Goal: Task Accomplishment & Management: Complete application form

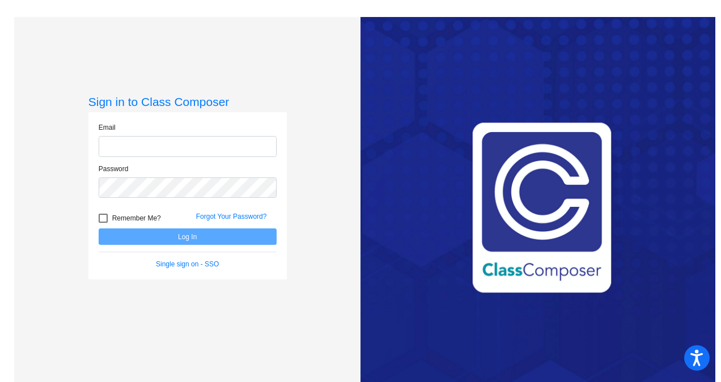
type input "[PERSON_NAME][EMAIL_ADDRESS][PERSON_NAME][DOMAIN_NAME]"
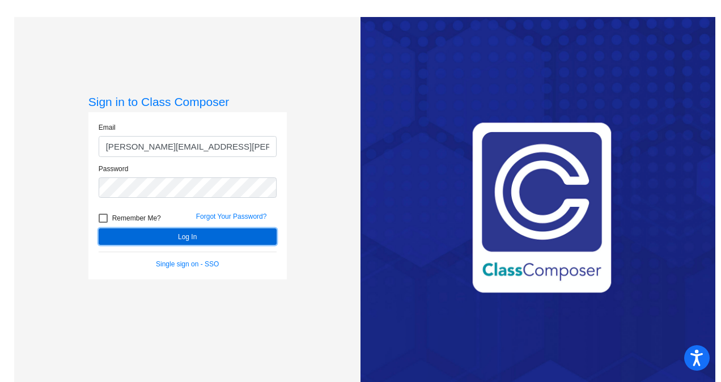
click at [184, 239] on button "Log In" at bounding box center [188, 236] width 178 height 16
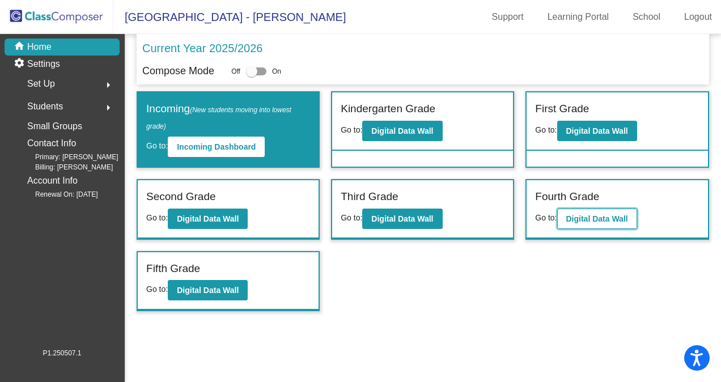
click at [587, 219] on b "Digital Data Wall" at bounding box center [597, 218] width 62 height 9
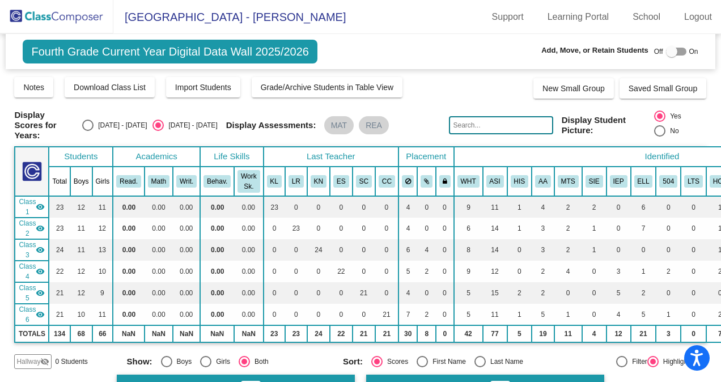
click at [45, 357] on mat-icon "visibility_off" at bounding box center [44, 361] width 9 height 9
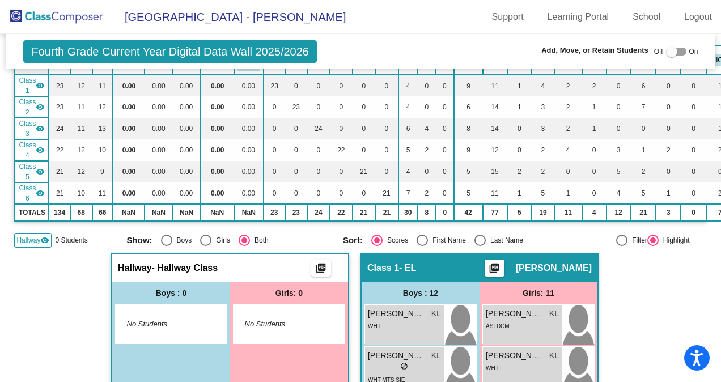
scroll to position [122, 0]
click at [135, 268] on span "Hallway" at bounding box center [135, 267] width 34 height 11
click at [669, 48] on div at bounding box center [671, 51] width 11 height 11
checkbox input "true"
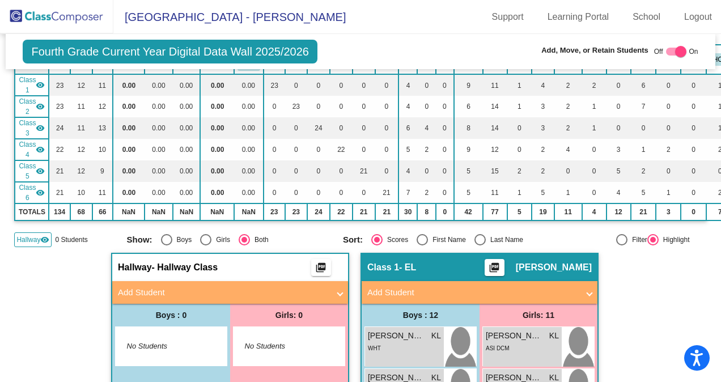
click at [147, 288] on mat-panel-title "Add Student" at bounding box center [223, 292] width 211 height 13
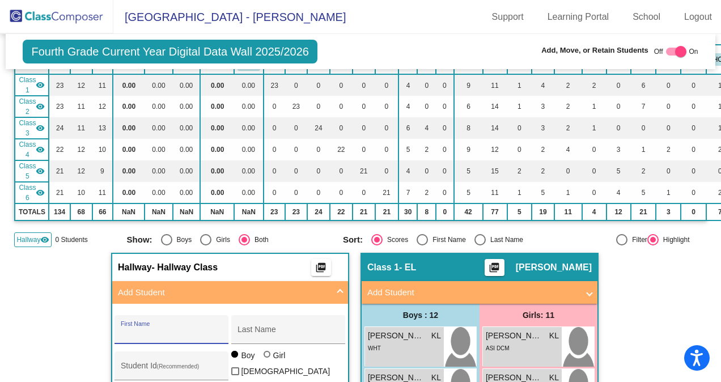
click at [122, 330] on input "First Name" at bounding box center [172, 333] width 102 height 9
type input "[PERSON_NAME]"
click at [150, 329] on input "[PERSON_NAME]" at bounding box center [172, 333] width 102 height 9
click at [153, 362] on div "Student Id (Recommended)" at bounding box center [172, 368] width 102 height 23
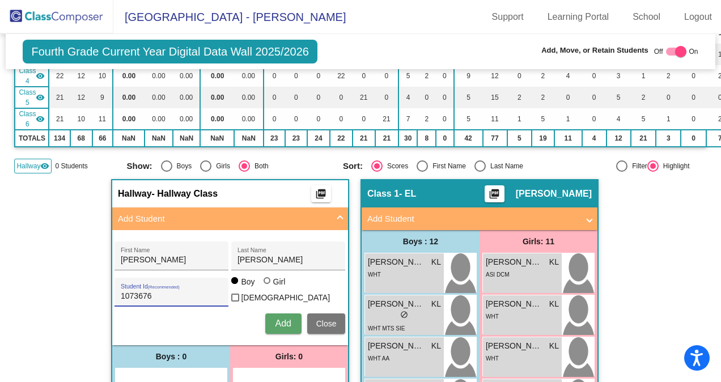
scroll to position [201, 0]
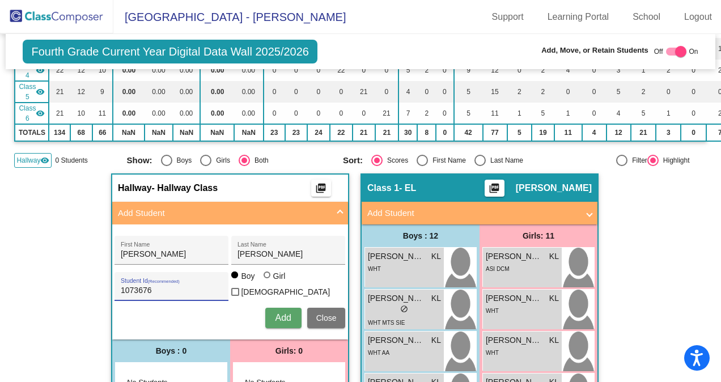
type input "1073676"
click at [283, 313] on span "Add" at bounding box center [283, 318] width 16 height 10
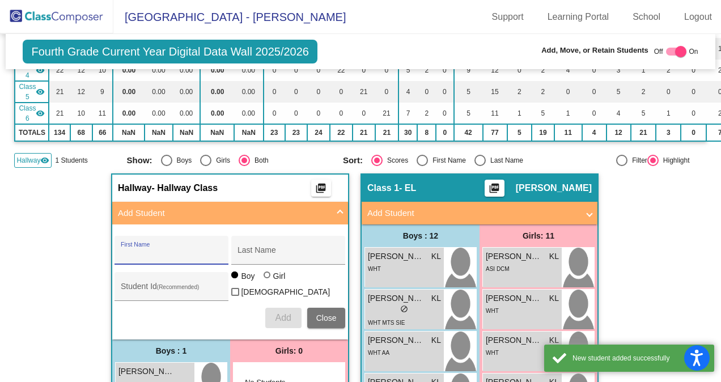
click at [328, 313] on span "Close" at bounding box center [326, 317] width 20 height 9
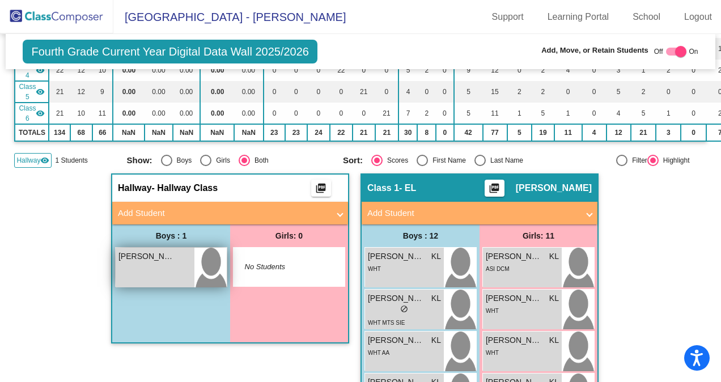
click at [149, 255] on span "[PERSON_NAME]" at bounding box center [146, 257] width 57 height 12
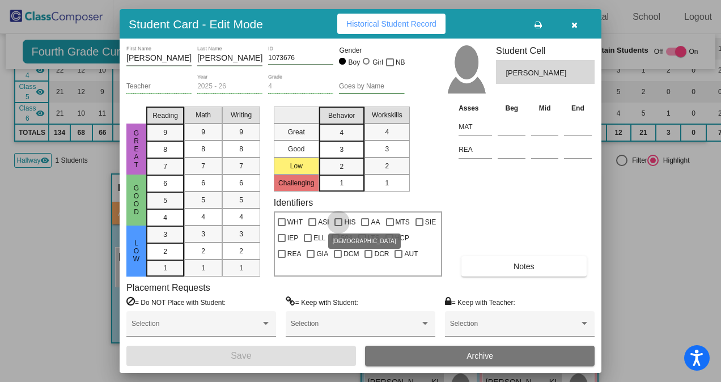
click at [337, 224] on div at bounding box center [338, 222] width 8 height 8
click at [338, 226] on input "HIS" at bounding box center [338, 226] width 1 height 1
checkbox input "true"
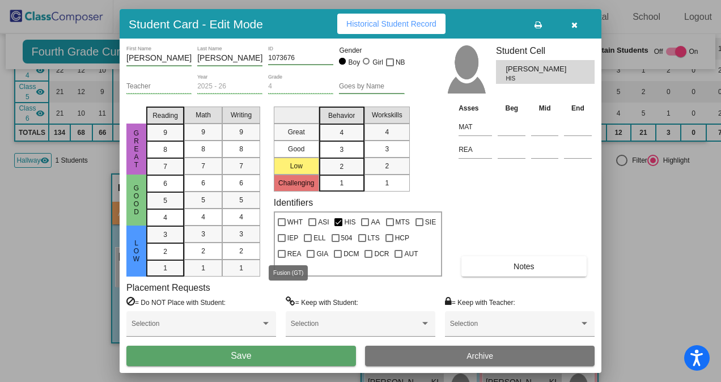
click at [307, 253] on div at bounding box center [311, 254] width 8 height 8
click at [310, 258] on input "GIA" at bounding box center [310, 258] width 1 height 1
checkbox input "true"
click at [306, 234] on div at bounding box center [308, 238] width 8 height 8
click at [307, 242] on input "ELL" at bounding box center [307, 242] width 1 height 1
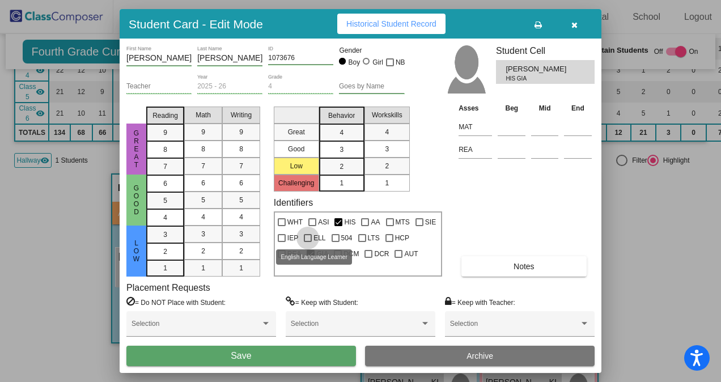
checkbox input "true"
click at [243, 359] on span "Save" at bounding box center [241, 356] width 20 height 10
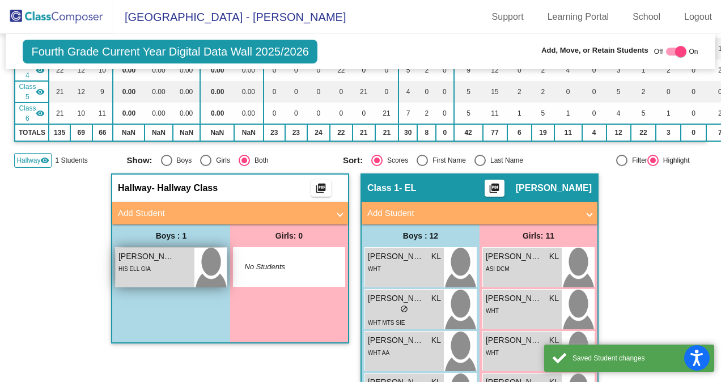
click at [124, 266] on span "HIS ELL GIA" at bounding box center [134, 269] width 32 height 6
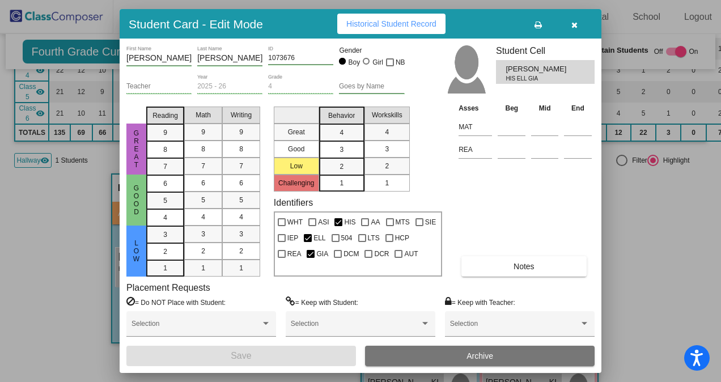
click at [518, 264] on span "Notes" at bounding box center [524, 266] width 21 height 9
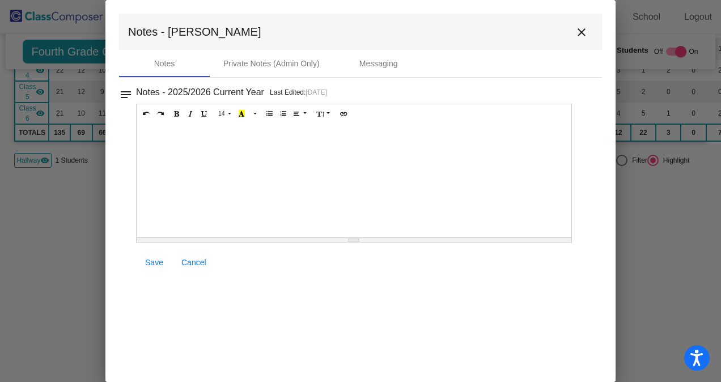
click at [153, 135] on div at bounding box center [354, 180] width 435 height 113
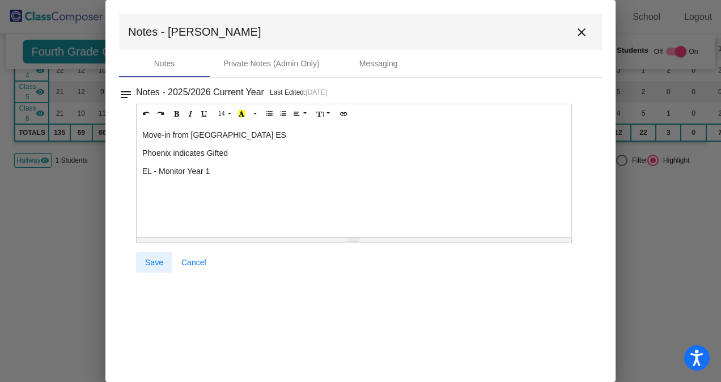
click at [158, 263] on span "Save" at bounding box center [154, 262] width 18 height 9
click at [153, 261] on span "Save" at bounding box center [154, 262] width 18 height 9
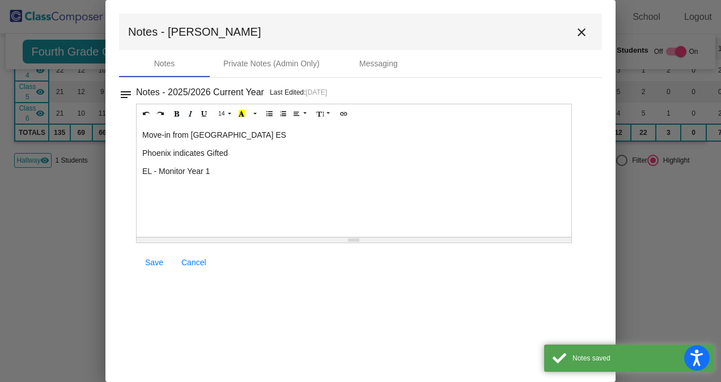
click at [582, 27] on mat-icon "close" at bounding box center [582, 33] width 14 height 14
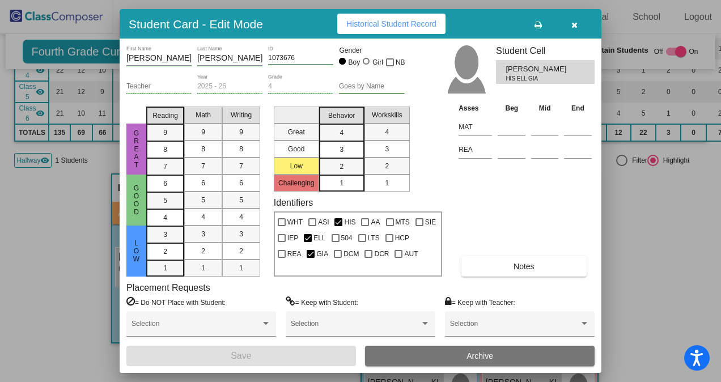
click at [573, 22] on icon "button" at bounding box center [574, 25] width 6 height 8
